Goal: Use online tool/utility: Utilize a website feature to perform a specific function

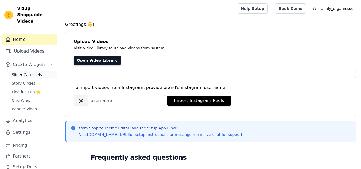
drag, startPoint x: 0, startPoint y: 0, endPoint x: 26, endPoint y: 68, distance: 73.3
click at [26, 72] on span "Slider Carousels" at bounding box center [27, 74] width 30 height 5
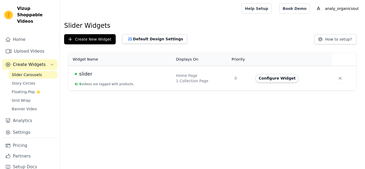
click at [88, 73] on span "slider" at bounding box center [85, 73] width 13 height 7
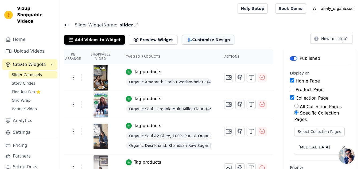
click at [194, 40] on button "Customize Design" at bounding box center [208, 40] width 53 height 10
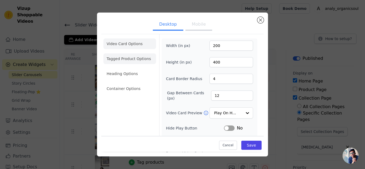
click at [116, 83] on li "Tagged Product Options" at bounding box center [129, 88] width 53 height 11
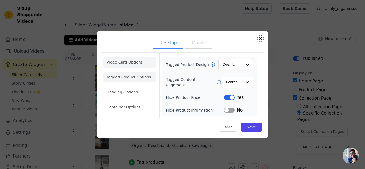
click at [120, 72] on li "Video Card Options" at bounding box center [129, 77] width 53 height 11
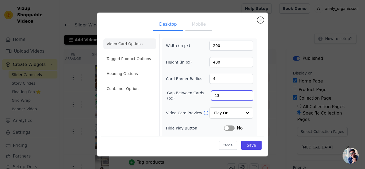
click at [244, 94] on input "13" at bounding box center [232, 96] width 42 height 10
click at [244, 94] on input "14" at bounding box center [232, 96] width 42 height 10
click at [244, 94] on input "15" at bounding box center [232, 96] width 42 height 10
click at [244, 94] on input "16" at bounding box center [232, 96] width 42 height 10
click at [244, 94] on input "17" at bounding box center [232, 96] width 42 height 10
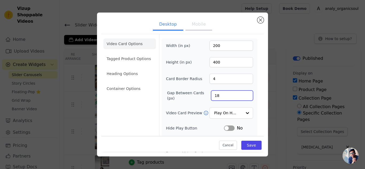
type input "18"
click at [244, 94] on input "18" at bounding box center [232, 96] width 42 height 10
click at [247, 145] on button "Save" at bounding box center [251, 145] width 20 height 9
